Goal: Find specific page/section: Find specific page/section

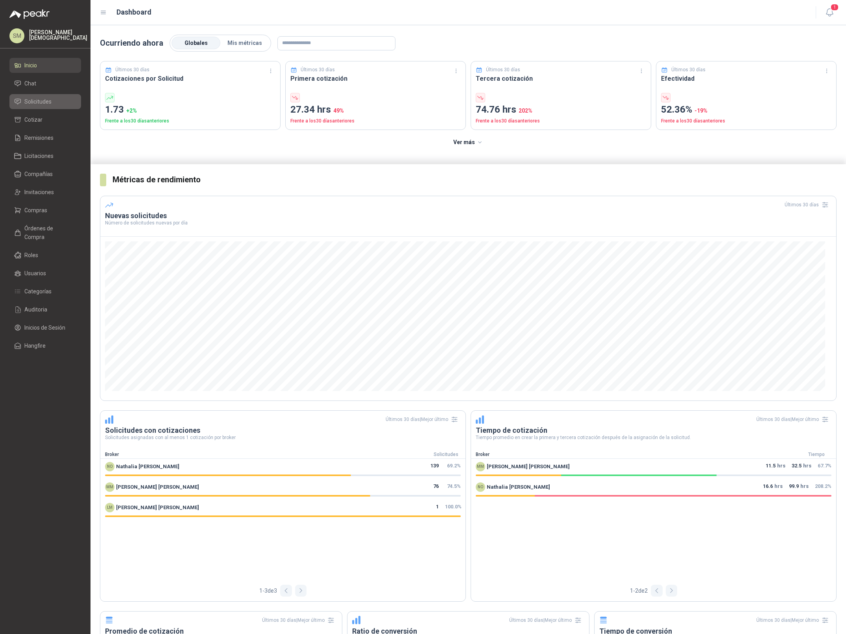
click at [63, 105] on li "Solicitudes" at bounding box center [45, 101] width 62 height 9
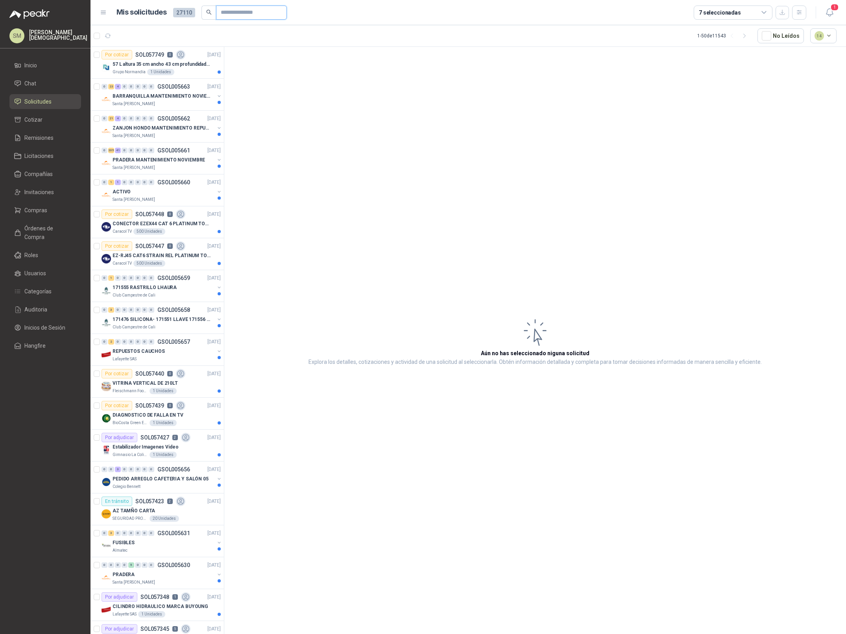
click at [265, 12] on input "text" at bounding box center [248, 12] width 55 height 13
click at [797, 10] on icon "button" at bounding box center [799, 12] width 4 height 4
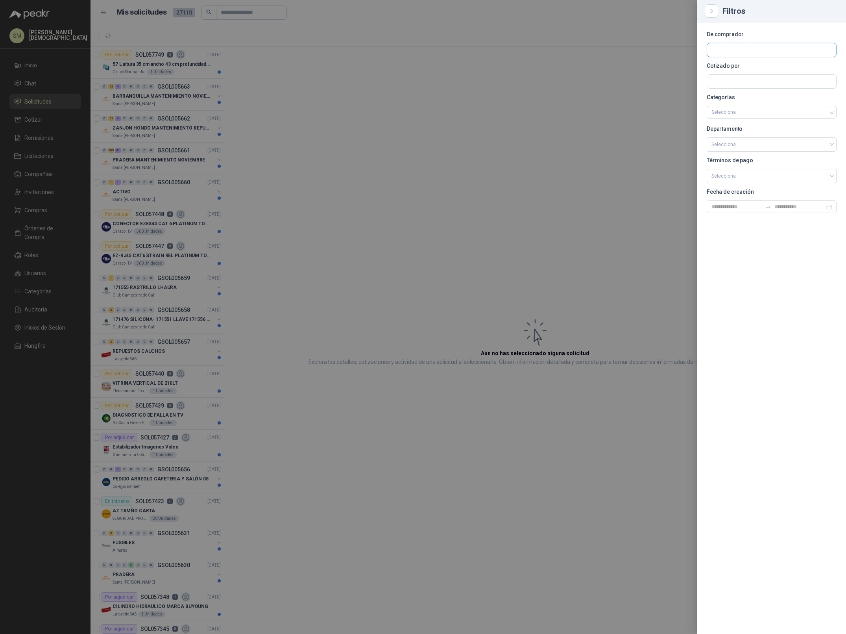
click at [747, 53] on input "text" at bounding box center [771, 49] width 129 height 13
type input "********"
click at [741, 67] on p "Patojito" at bounding box center [760, 67] width 70 height 5
click at [735, 80] on input "text" at bounding box center [771, 81] width 129 height 13
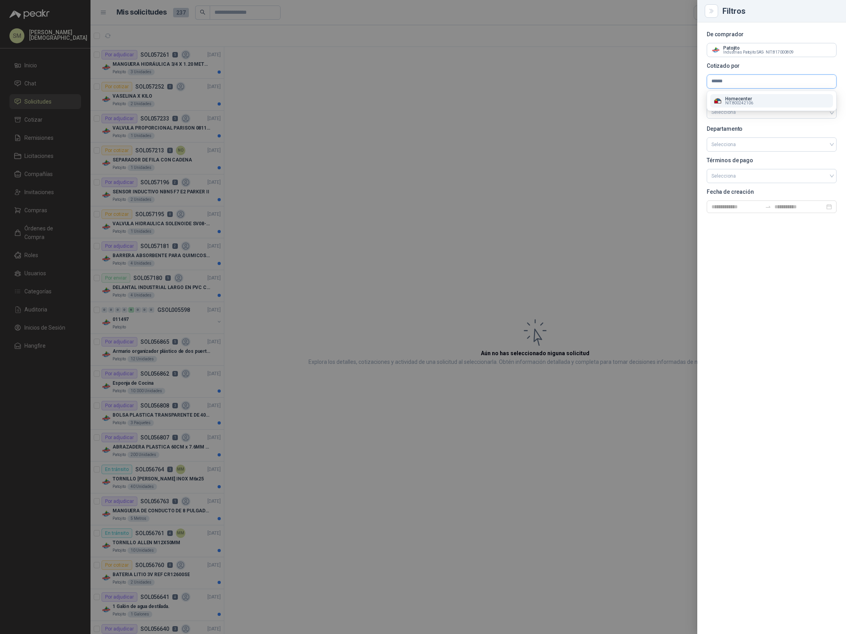
type input "******"
click at [738, 96] on p "Homecenter" at bounding box center [739, 98] width 28 height 5
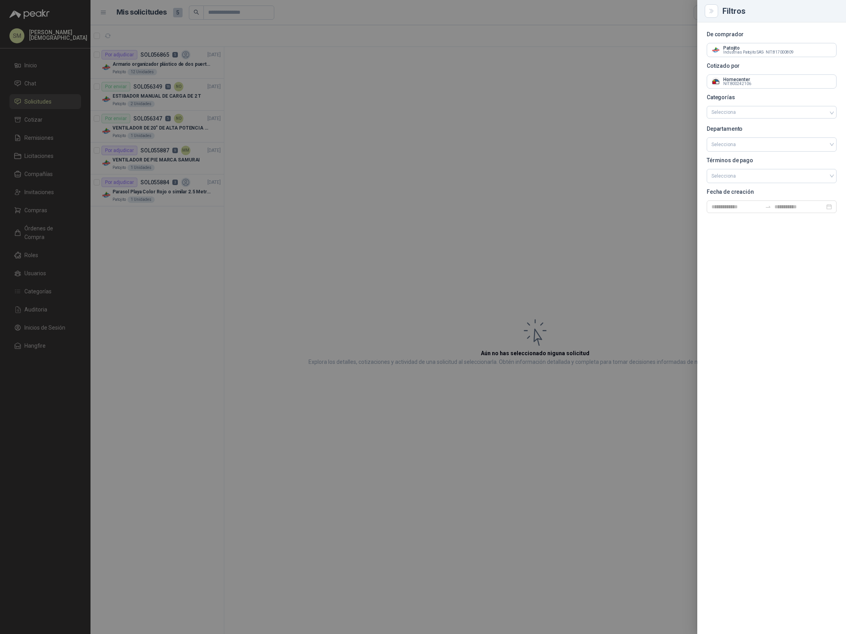
drag, startPoint x: 405, startPoint y: 117, endPoint x: 386, endPoint y: 117, distance: 19.7
click at [405, 117] on div at bounding box center [423, 317] width 846 height 634
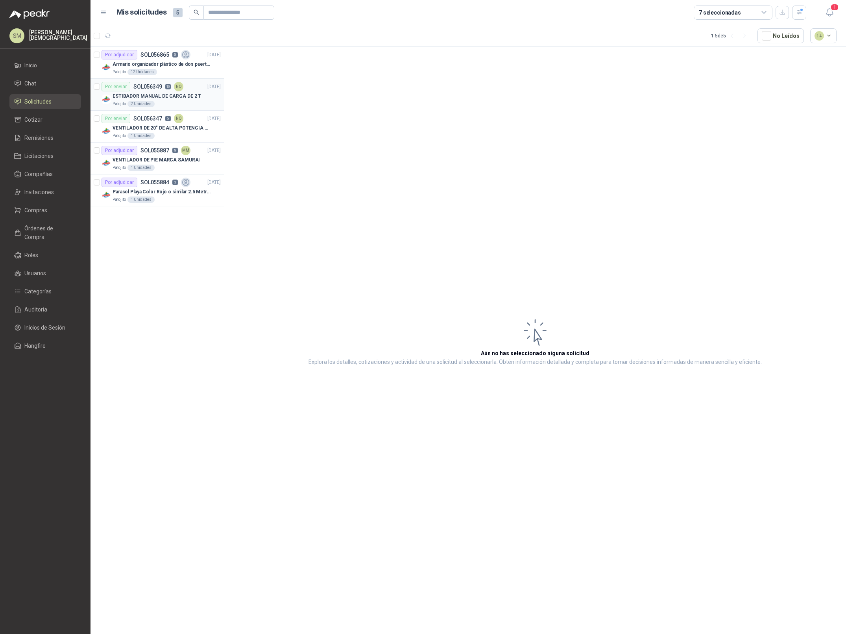
click at [204, 105] on div "Patojito 2 Unidades" at bounding box center [167, 104] width 108 height 6
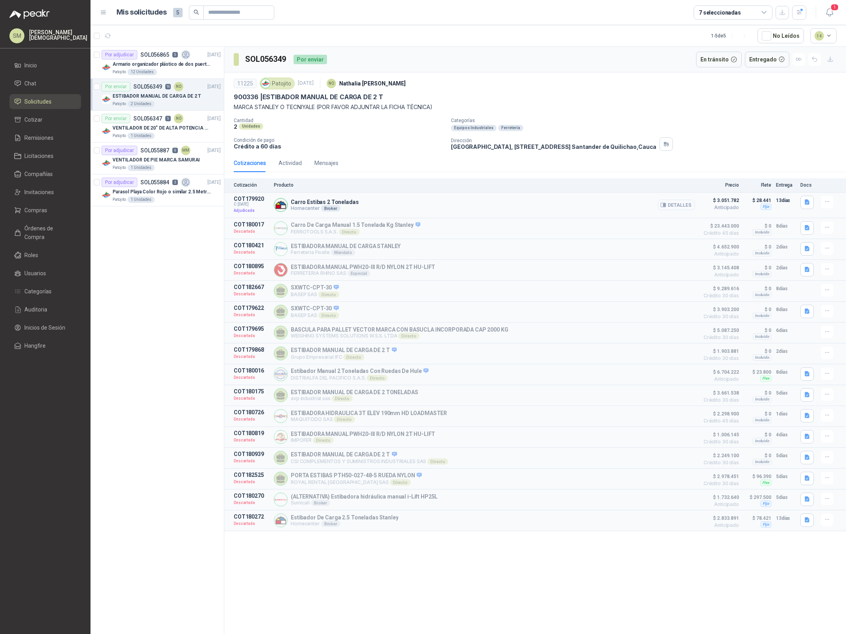
click at [672, 204] on button "Detalles" at bounding box center [676, 205] width 37 height 11
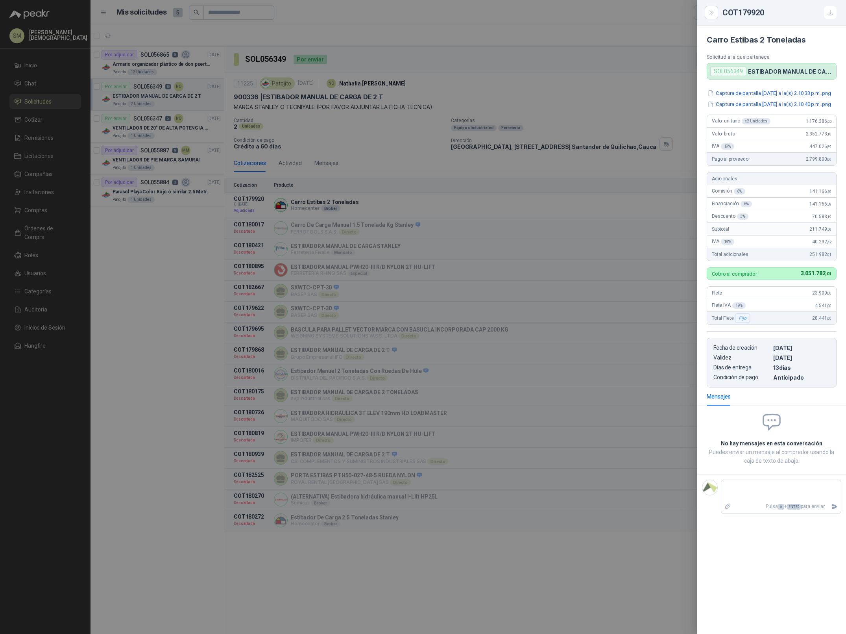
click at [599, 254] on div at bounding box center [423, 317] width 846 height 634
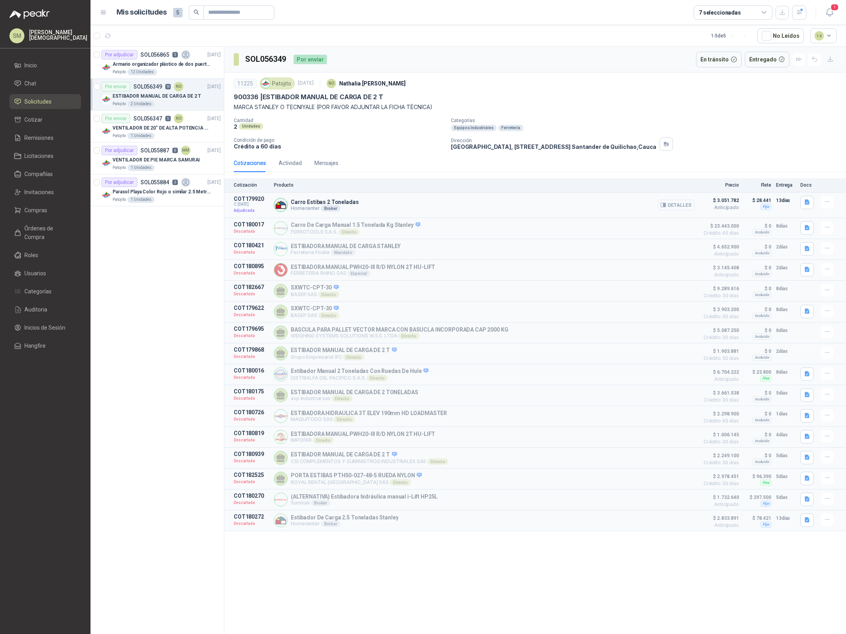
click at [681, 203] on button "Detalles" at bounding box center [676, 205] width 37 height 11
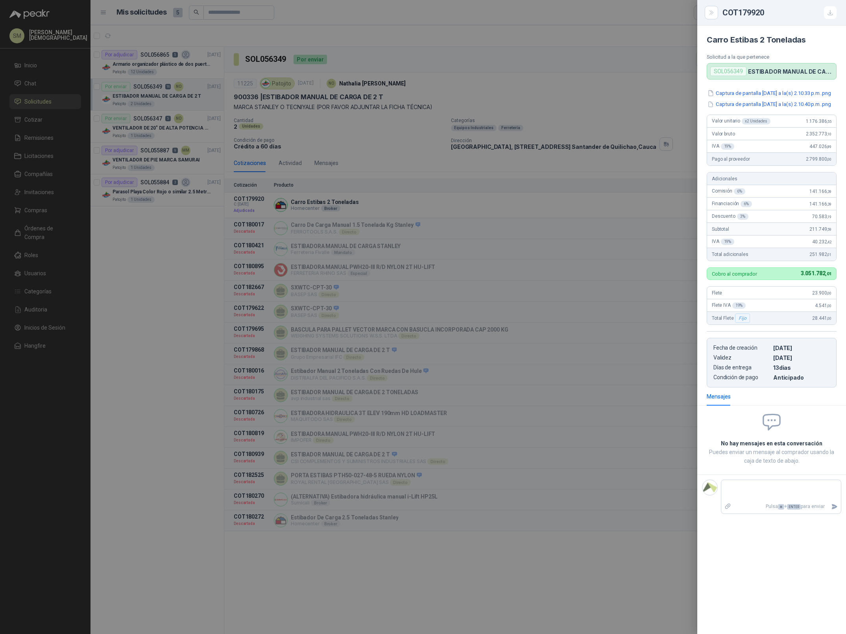
click at [104, 82] on div at bounding box center [423, 317] width 846 height 634
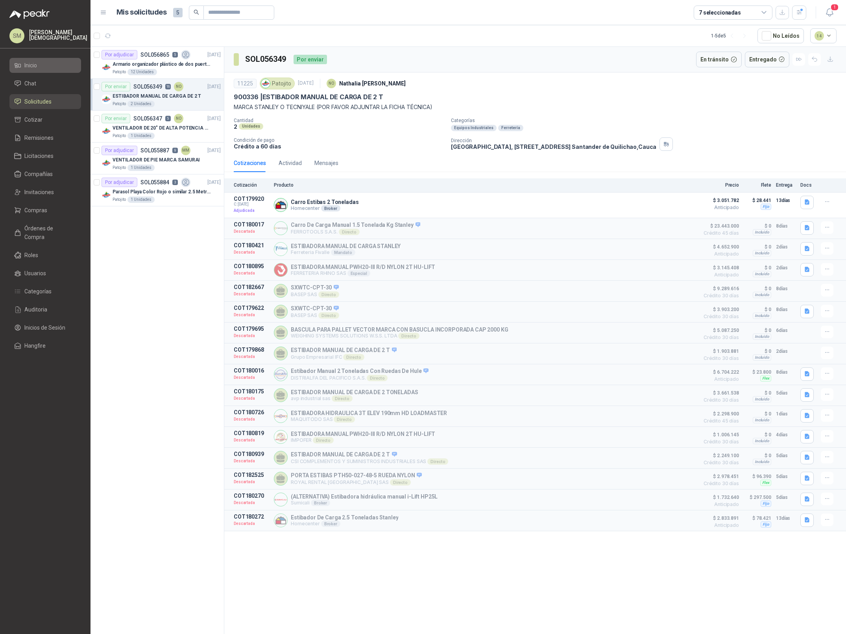
click at [43, 67] on li "Inicio" at bounding box center [45, 65] width 62 height 9
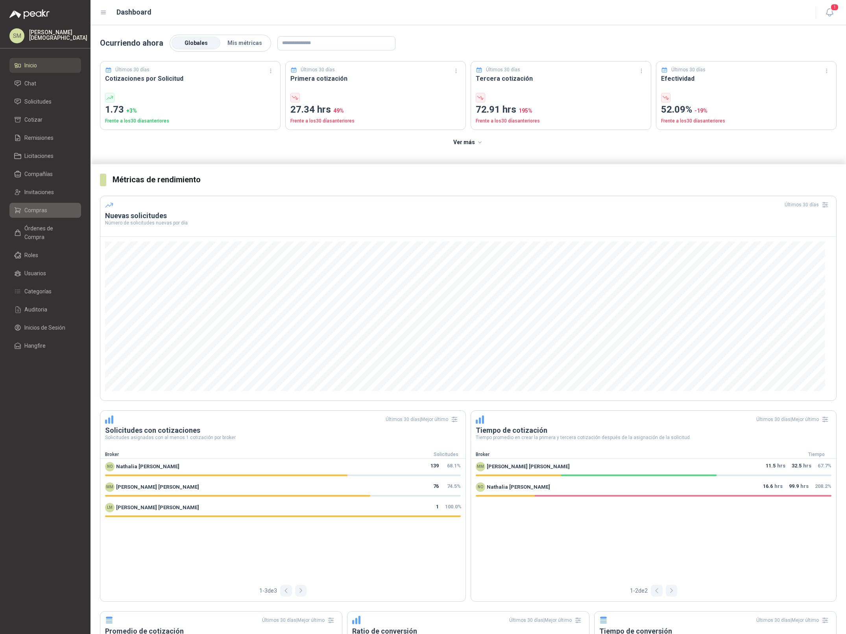
click at [36, 204] on link "Compras" at bounding box center [45, 210] width 72 height 15
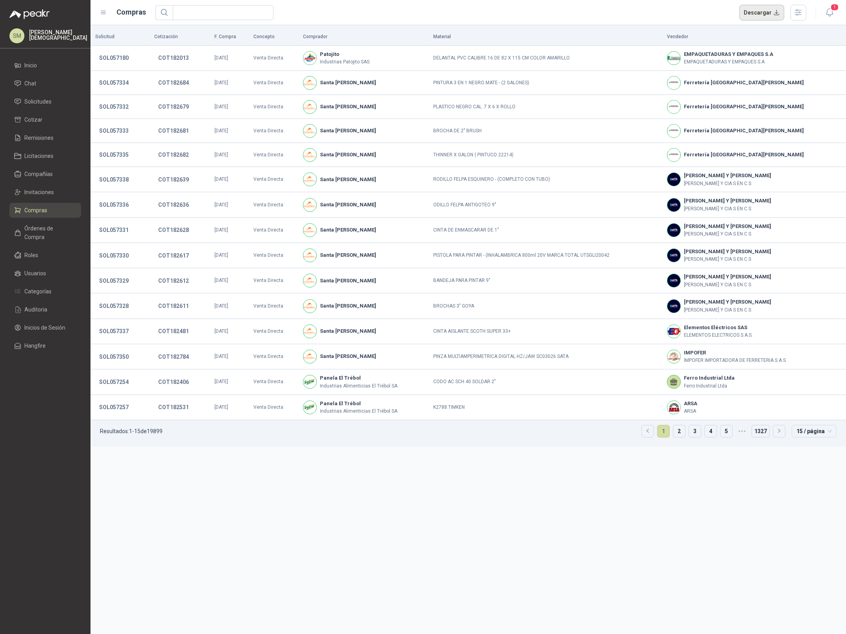
click at [762, 13] on button "Descargar" at bounding box center [762, 13] width 45 height 16
click at [827, 11] on icon "button" at bounding box center [830, 12] width 10 height 10
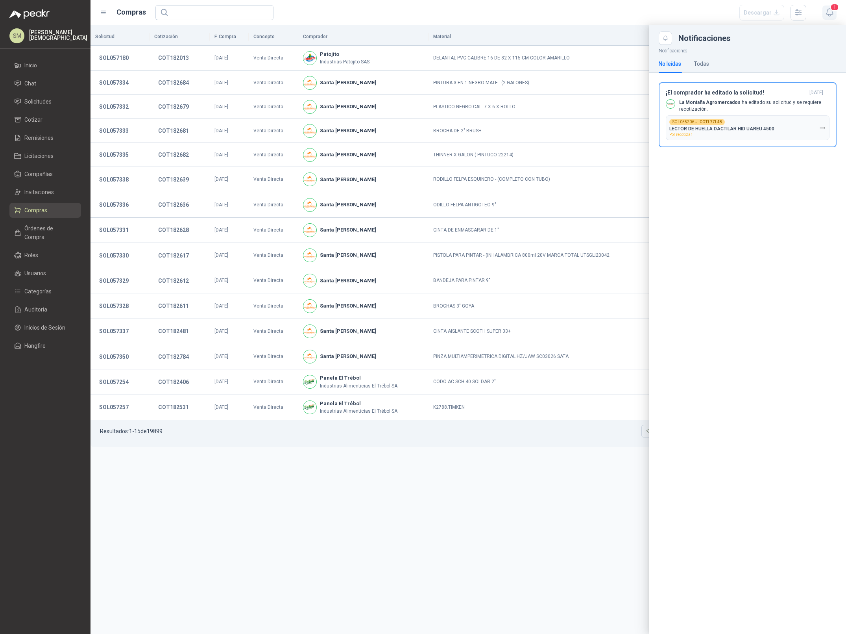
click at [827, 11] on icon "button" at bounding box center [829, 12] width 7 height 7
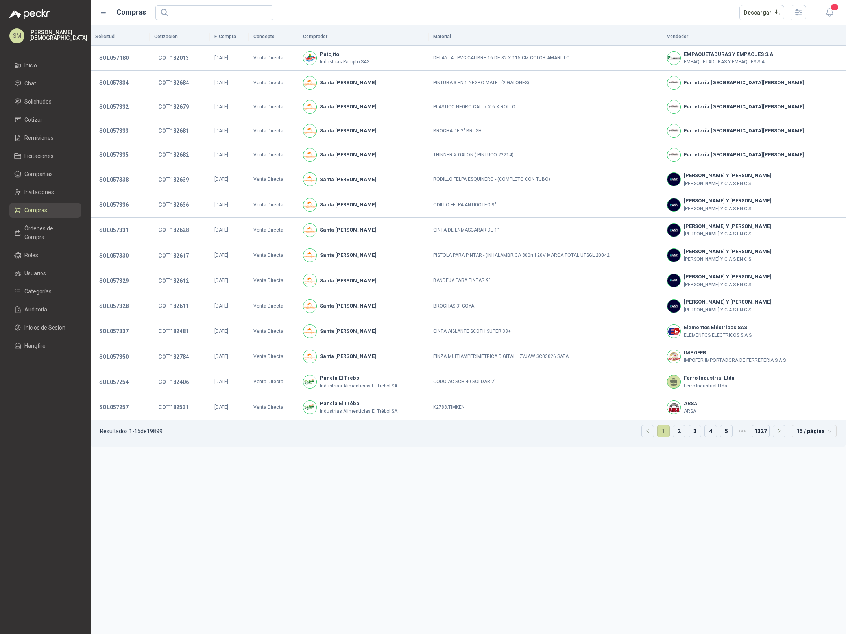
click at [395, 35] on th "Comprador" at bounding box center [363, 36] width 131 height 17
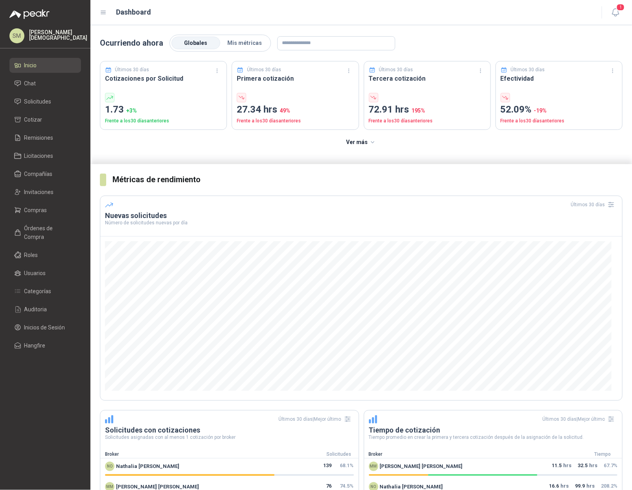
click at [65, 37] on p "[PERSON_NAME]" at bounding box center [58, 35] width 58 height 11
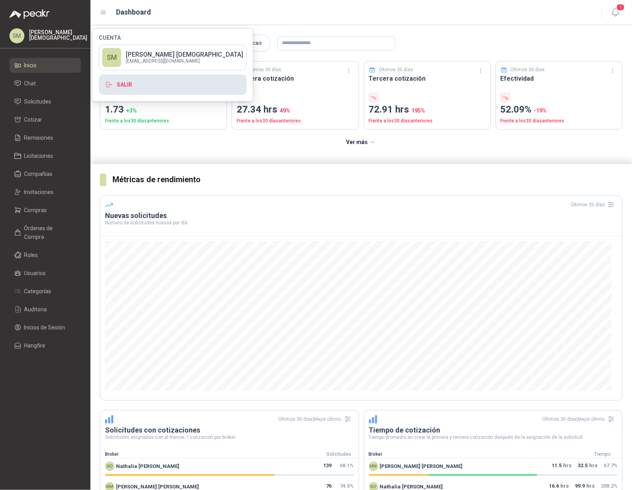
click at [135, 90] on button "Salir" at bounding box center [173, 84] width 148 height 20
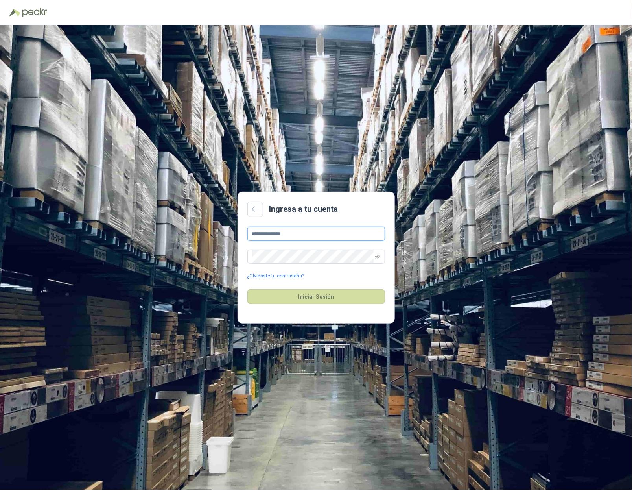
click at [305, 233] on input "**********" at bounding box center [317, 234] width 138 height 14
type input "**********"
click at [325, 300] on button "Iniciar Sesión" at bounding box center [317, 296] width 138 height 15
